Goal: Task Accomplishment & Management: Manage account settings

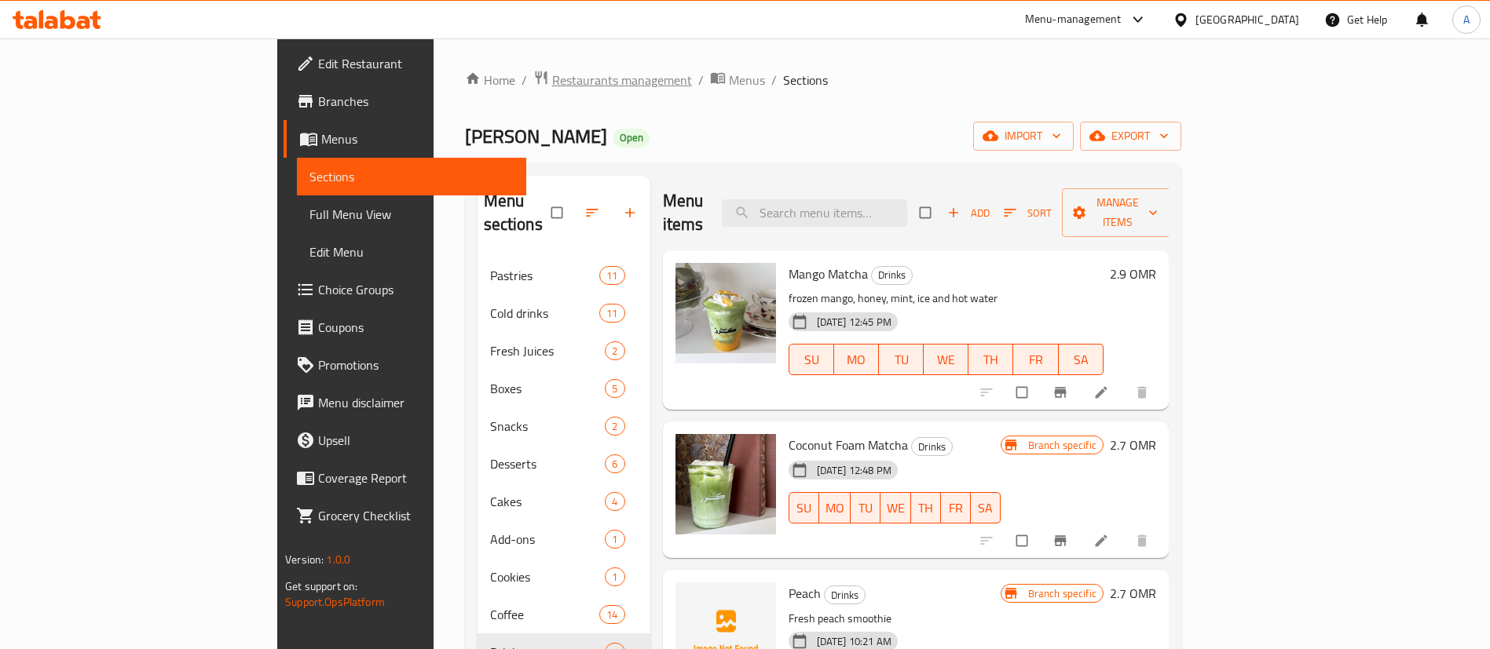
click at [552, 74] on span "Restaurants management" at bounding box center [622, 80] width 140 height 19
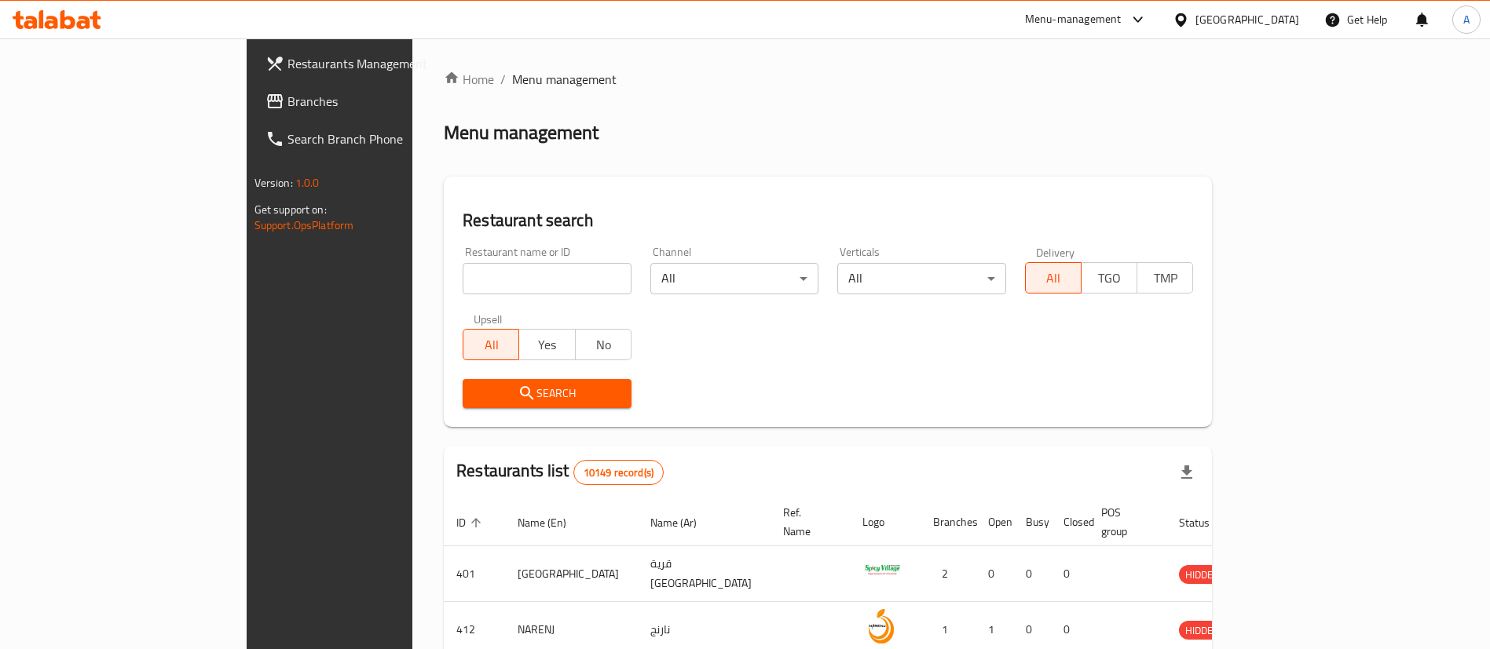
click at [462, 284] on input "search" at bounding box center [546, 278] width 169 height 31
type input "carb"
click button "Search" at bounding box center [546, 393] width 169 height 29
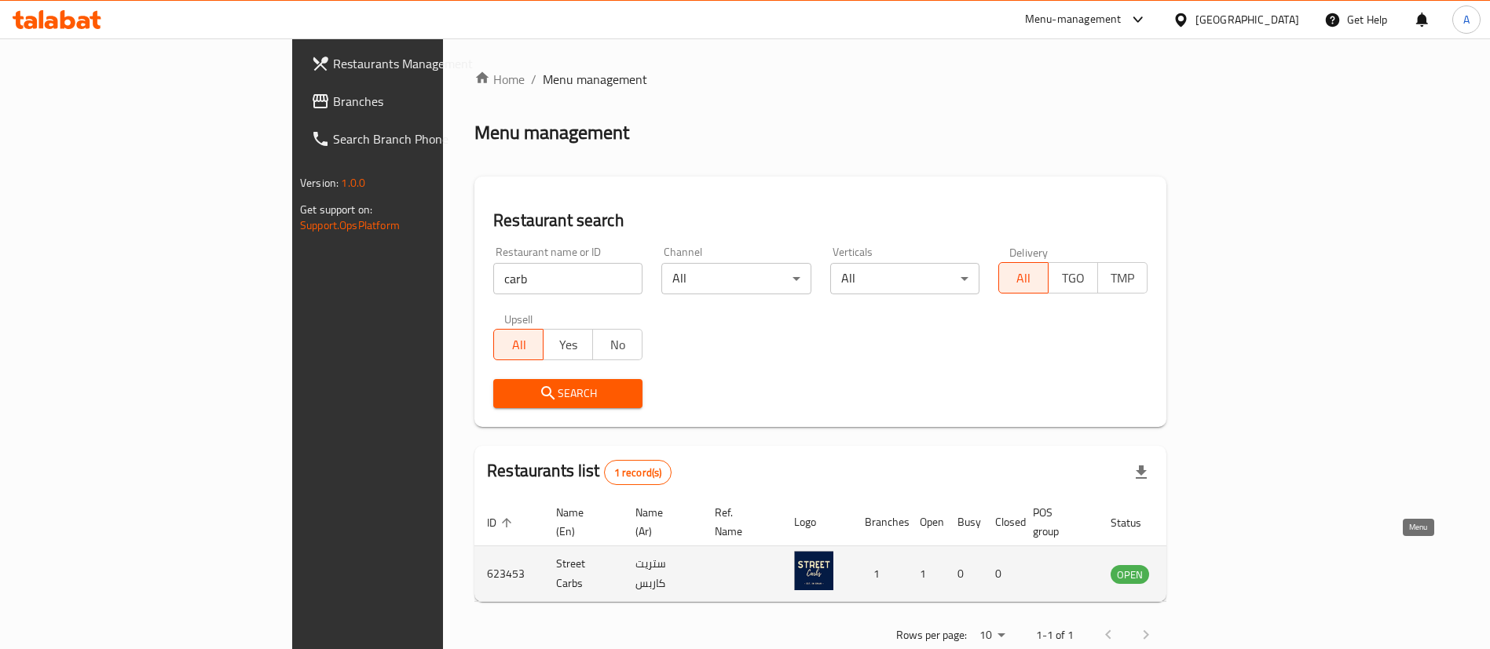
click at [1208, 572] on icon "enhanced table" at bounding box center [1205, 575] width 5 height 6
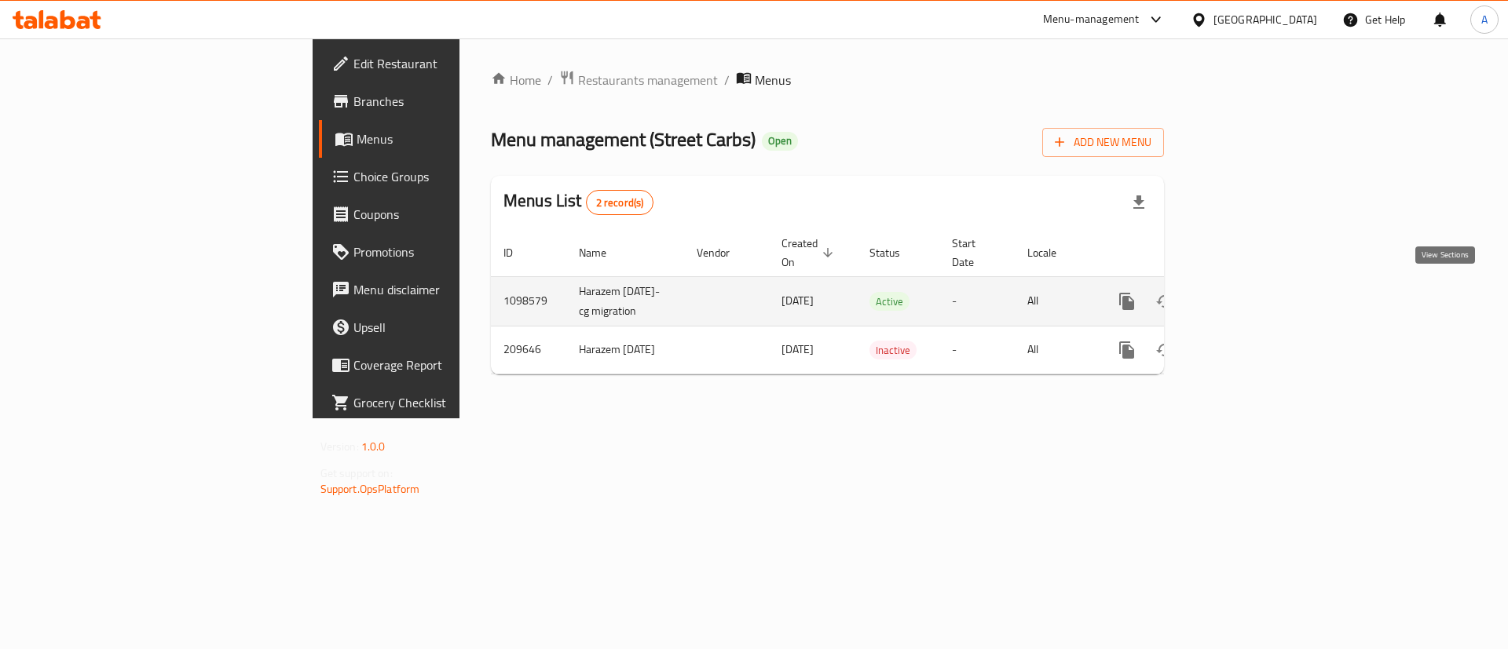
click at [1249, 297] on icon "enhanced table" at bounding box center [1239, 301] width 19 height 19
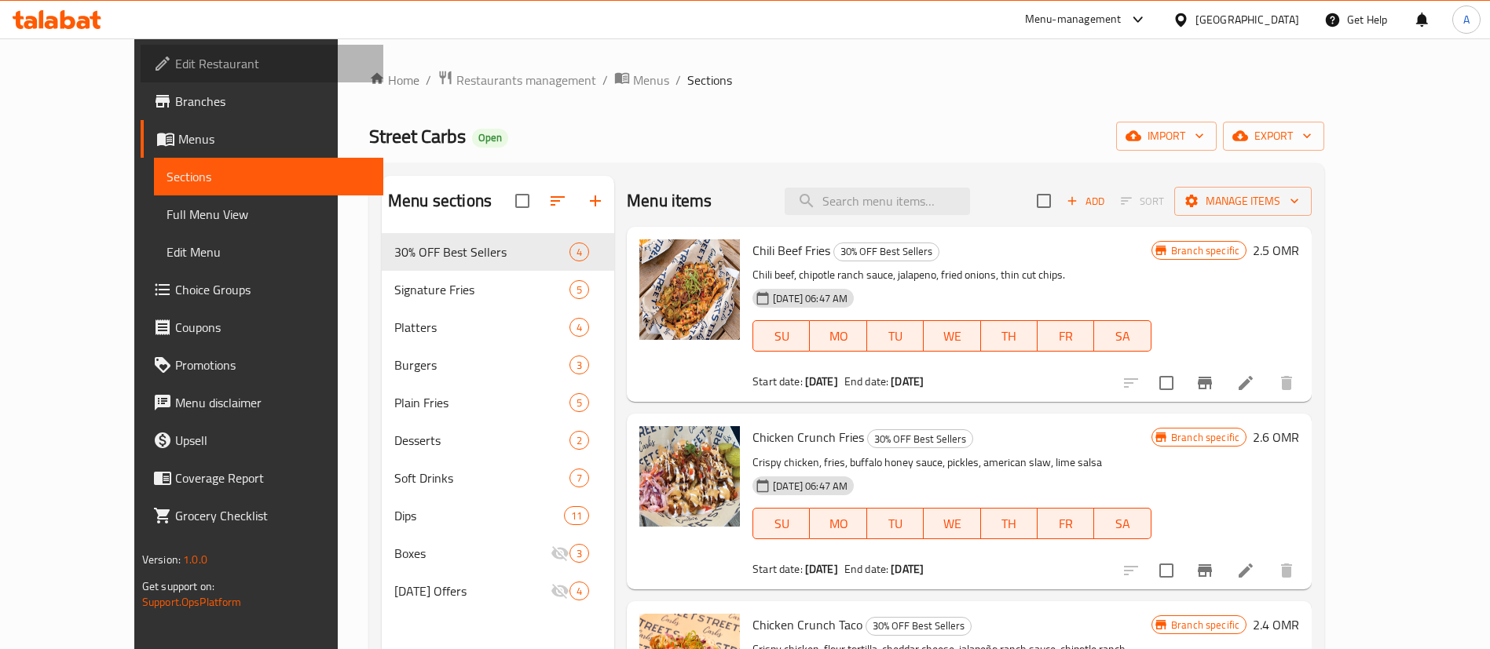
click at [175, 65] on span "Edit Restaurant" at bounding box center [273, 63] width 196 height 19
